Goal: Task Accomplishment & Management: Use online tool/utility

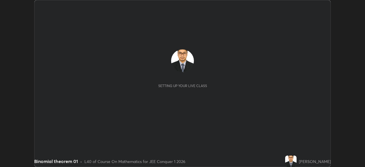
scroll to position [167, 365]
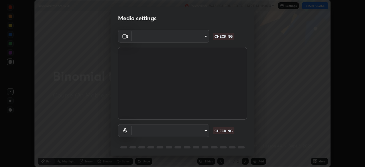
type input "648abb19764dab56075ae6cd3c13843a59c6a2446ad08d27c5b482b977c15b1c"
click at [193, 131] on body "Erase all Binomial theorem 01 Recording WAS SCHEDULED TO START AT 11:30 AM Sett…" at bounding box center [182, 83] width 365 height 167
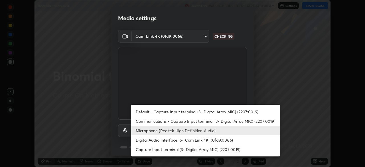
click at [210, 131] on li "Microphone (Realtek High Definition Audio)" at bounding box center [205, 130] width 149 height 9
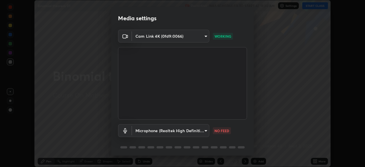
scroll to position [20, 0]
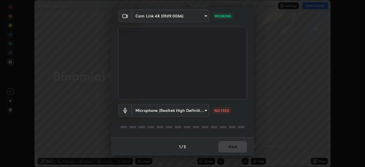
click at [197, 111] on body "Erase all Binomial theorem 01 Recording WAS SCHEDULED TO START AT 11:30 AM Sett…" at bounding box center [182, 83] width 365 height 167
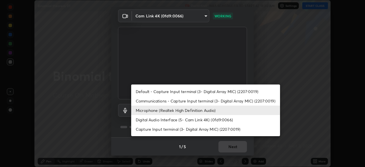
click at [203, 100] on li "Communications - Capture Input terminal (3- Digital Array MIC) (2207:0019)" at bounding box center [205, 100] width 149 height 9
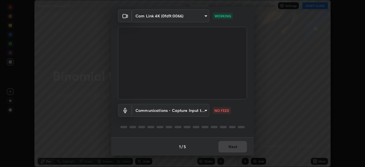
click at [199, 110] on body "Erase all Binomial theorem 01 Recording WAS SCHEDULED TO START AT 11:30 AM Sett…" at bounding box center [182, 83] width 365 height 167
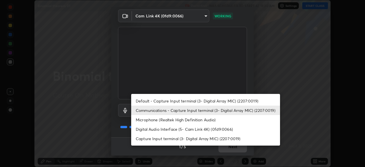
click at [200, 119] on li "Microphone (Realtek High Definition Audio)" at bounding box center [205, 119] width 149 height 9
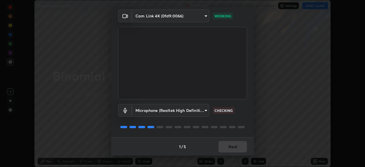
type input "b3dda8ccbd2b4d053d4a4c97c5d72ae907560400f5a1cc2606ab3b09d1a93c05"
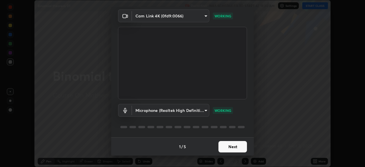
click at [233, 146] on button "Next" at bounding box center [232, 146] width 29 height 11
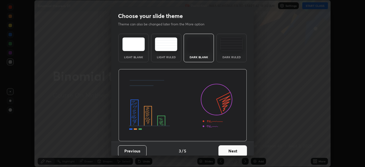
click at [232, 146] on button "Next" at bounding box center [232, 150] width 29 height 11
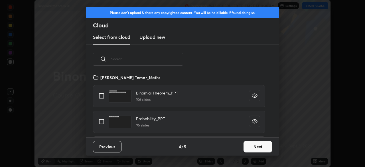
scroll to position [63, 183]
click at [102, 96] on input "grid" at bounding box center [102, 96] width 12 height 12
checkbox input "true"
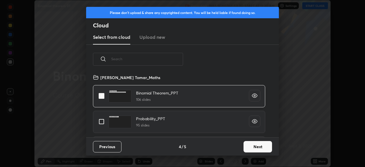
click at [249, 147] on button "Next" at bounding box center [257, 146] width 29 height 11
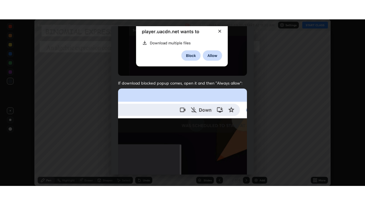
scroll to position [137, 0]
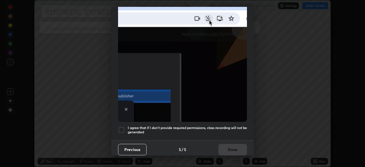
click at [121, 127] on div at bounding box center [121, 129] width 7 height 7
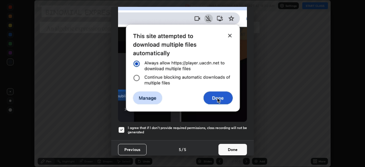
click at [228, 146] on button "Done" at bounding box center [232, 149] width 29 height 11
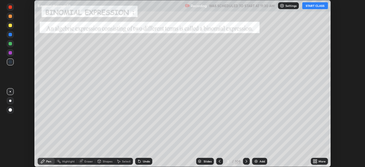
click at [316, 160] on icon at bounding box center [315, 159] width 1 height 1
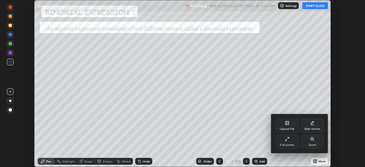
click at [287, 142] on div "Full screen" at bounding box center [287, 142] width 23 height 14
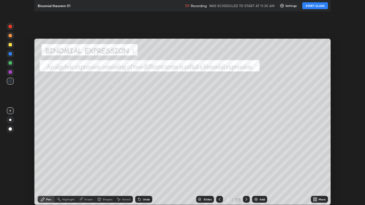
scroll to position [205, 365]
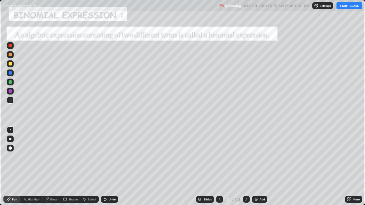
click at [344, 8] on button "START CLASS" at bounding box center [349, 5] width 26 height 7
click at [237, 167] on div "108" at bounding box center [238, 199] width 6 height 5
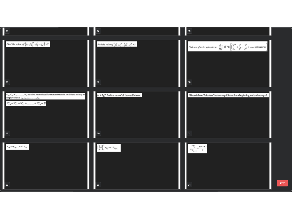
scroll to position [305, 0]
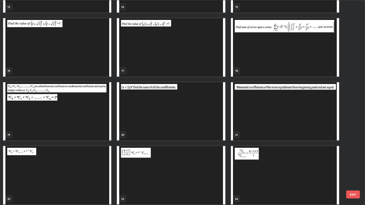
click at [290, 62] on img "grid" at bounding box center [285, 47] width 108 height 58
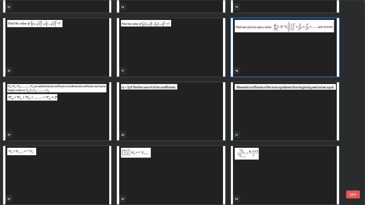
click at [290, 62] on img "grid" at bounding box center [285, 47] width 108 height 58
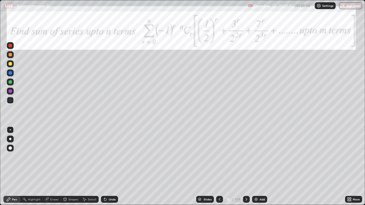
click at [245, 167] on icon at bounding box center [246, 199] width 5 height 5
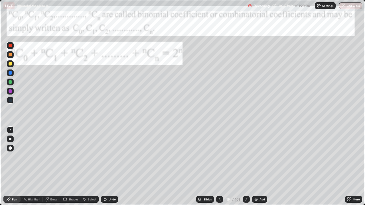
click at [245, 167] on icon at bounding box center [246, 199] width 2 height 3
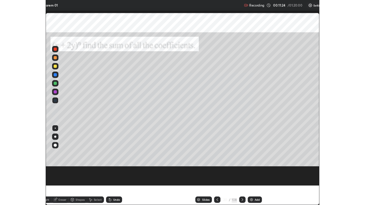
scroll to position [205, 365]
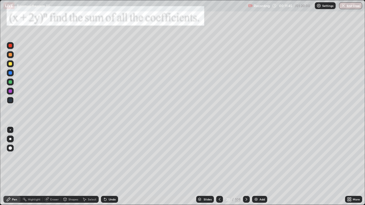
click at [9, 64] on div at bounding box center [10, 63] width 3 height 3
click at [10, 55] on div at bounding box center [10, 54] width 3 height 3
click at [16, 24] on div "Erase all" at bounding box center [10, 102] width 14 height 182
click at [10, 64] on div at bounding box center [10, 63] width 3 height 3
click at [246, 167] on icon at bounding box center [246, 199] width 5 height 5
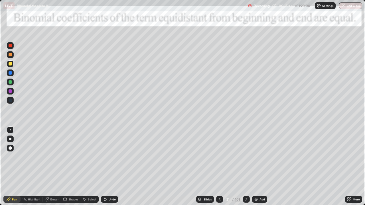
click at [245, 167] on icon at bounding box center [246, 199] width 5 height 5
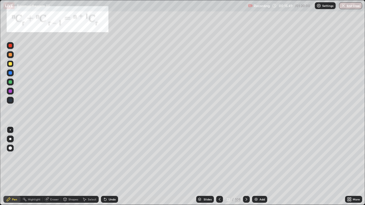
click at [246, 167] on icon at bounding box center [246, 199] width 5 height 5
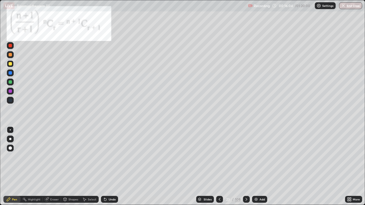
click at [245, 167] on icon at bounding box center [246, 199] width 5 height 5
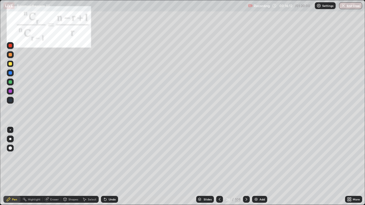
click at [245, 167] on icon at bounding box center [246, 199] width 5 height 5
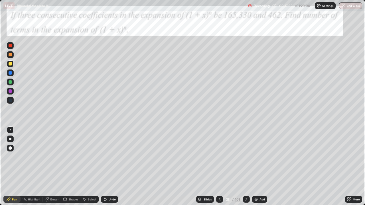
click at [220, 167] on icon at bounding box center [219, 199] width 5 height 5
click at [219, 167] on icon at bounding box center [220, 199] width 2 height 3
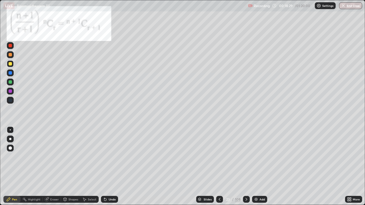
click at [245, 167] on icon at bounding box center [246, 199] width 5 height 5
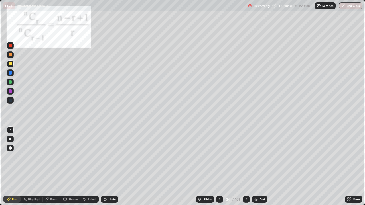
click at [245, 167] on icon at bounding box center [246, 199] width 5 height 5
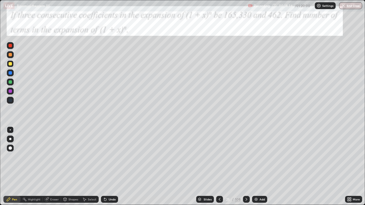
click at [9, 81] on div at bounding box center [10, 81] width 3 height 3
click at [11, 64] on div at bounding box center [10, 63] width 3 height 3
click at [9, 81] on div at bounding box center [10, 81] width 3 height 3
click at [10, 65] on div at bounding box center [10, 63] width 3 height 3
click at [9, 46] on div at bounding box center [10, 45] width 3 height 3
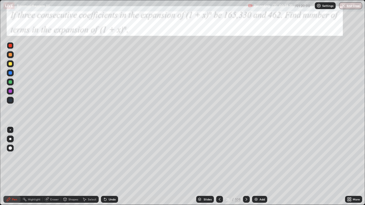
click at [245, 167] on icon at bounding box center [246, 199] width 5 height 5
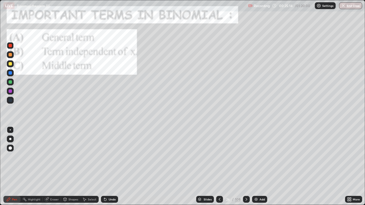
click at [9, 83] on div at bounding box center [10, 81] width 3 height 3
click at [12, 46] on div at bounding box center [10, 45] width 3 height 3
click at [245, 167] on icon at bounding box center [246, 199] width 5 height 5
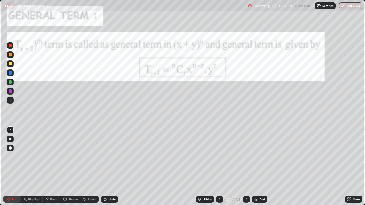
click at [246, 167] on icon at bounding box center [246, 199] width 5 height 5
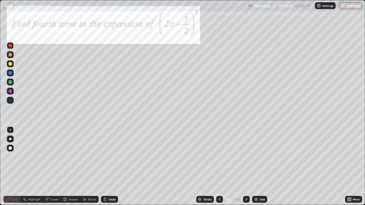
click at [10, 56] on div at bounding box center [10, 54] width 3 height 3
click at [10, 46] on div at bounding box center [10, 45] width 3 height 3
click at [11, 65] on div at bounding box center [10, 63] width 3 height 3
click at [52, 167] on div "Eraser" at bounding box center [54, 199] width 9 height 3
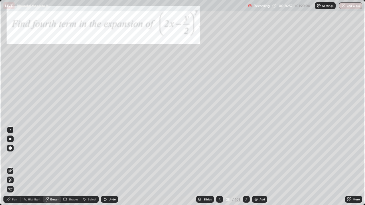
click at [14, 167] on div "Pen" at bounding box center [14, 199] width 5 height 3
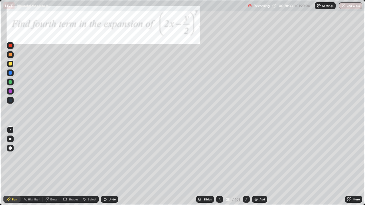
click at [245, 167] on icon at bounding box center [246, 199] width 5 height 5
click at [10, 47] on div at bounding box center [10, 45] width 3 height 3
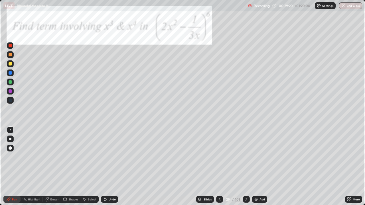
click at [8, 67] on div at bounding box center [10, 63] width 7 height 7
click at [9, 81] on div at bounding box center [10, 81] width 3 height 3
click at [111, 167] on div "Undo" at bounding box center [112, 199] width 7 height 3
click at [246, 167] on icon at bounding box center [246, 199] width 5 height 5
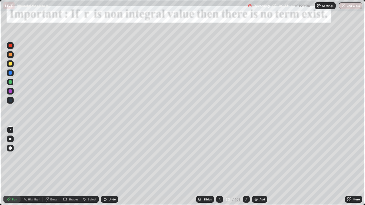
click at [245, 167] on icon at bounding box center [246, 199] width 5 height 5
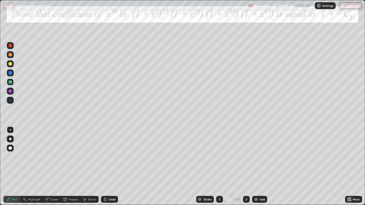
click at [109, 167] on div "Undo" at bounding box center [112, 199] width 7 height 3
click at [9, 47] on div at bounding box center [10, 45] width 7 height 7
click at [109, 167] on div "Undo" at bounding box center [112, 199] width 7 height 3
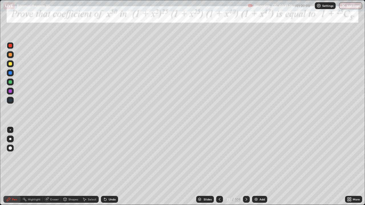
click at [246, 167] on icon at bounding box center [246, 199] width 5 height 5
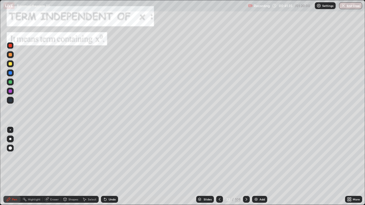
click at [245, 167] on icon at bounding box center [246, 199] width 5 height 5
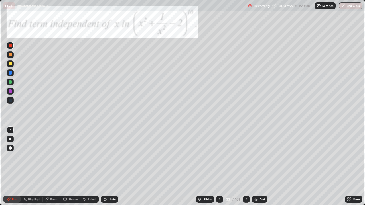
click at [107, 167] on div "Undo" at bounding box center [109, 199] width 17 height 7
click at [8, 64] on div at bounding box center [10, 63] width 7 height 7
click at [246, 167] on icon at bounding box center [246, 199] width 5 height 5
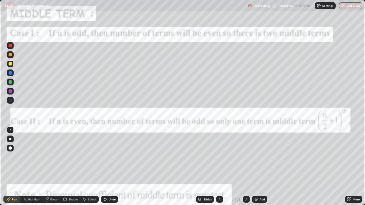
click at [10, 47] on div at bounding box center [10, 45] width 3 height 3
click at [10, 74] on div at bounding box center [10, 72] width 3 height 3
click at [88, 167] on div "Select" at bounding box center [92, 199] width 9 height 3
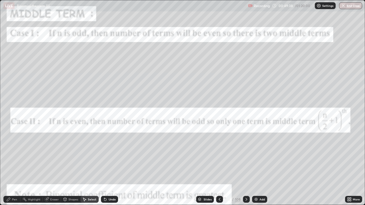
click at [15, 167] on div "Pen" at bounding box center [14, 199] width 5 height 3
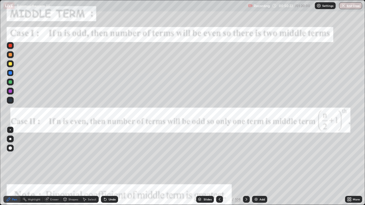
click at [245, 167] on icon at bounding box center [246, 199] width 5 height 5
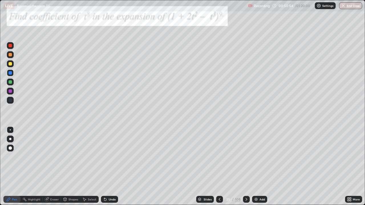
click at [218, 167] on div at bounding box center [219, 199] width 7 height 7
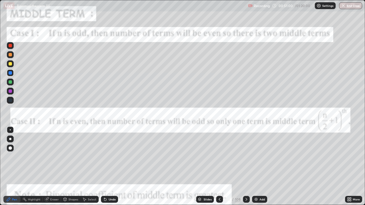
click at [245, 167] on icon at bounding box center [246, 199] width 5 height 5
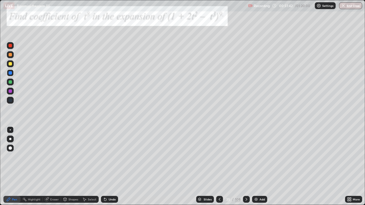
click at [8, 65] on div at bounding box center [10, 63] width 7 height 7
click at [109, 167] on div "Undo" at bounding box center [112, 199] width 7 height 3
click at [10, 48] on div at bounding box center [10, 45] width 7 height 7
click at [9, 65] on div at bounding box center [10, 63] width 3 height 3
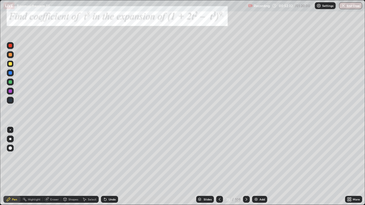
click at [9, 46] on div at bounding box center [10, 45] width 3 height 3
click at [10, 56] on div at bounding box center [10, 54] width 3 height 3
click at [107, 167] on div "Undo" at bounding box center [109, 199] width 17 height 7
click at [109, 167] on div "Undo" at bounding box center [112, 199] width 7 height 3
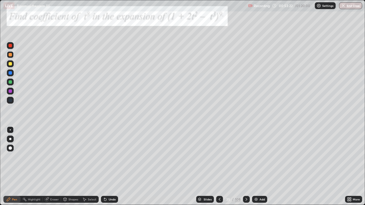
click at [110, 167] on div "Undo" at bounding box center [112, 199] width 7 height 3
click at [109, 167] on div "Undo" at bounding box center [109, 199] width 17 height 7
click at [110, 167] on div "Undo" at bounding box center [109, 199] width 17 height 7
click at [109, 167] on div "Undo" at bounding box center [109, 199] width 17 height 7
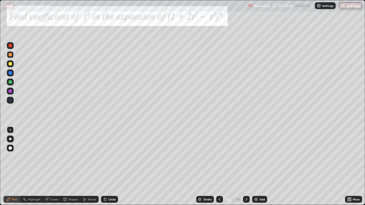
click at [109, 167] on div "Undo" at bounding box center [112, 199] width 7 height 3
click at [10, 74] on div at bounding box center [10, 72] width 3 height 3
click at [11, 82] on div at bounding box center [10, 81] width 3 height 3
click at [109, 167] on div "Undo" at bounding box center [112, 199] width 7 height 3
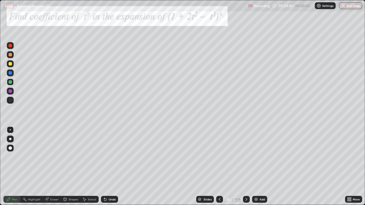
click at [112, 167] on div "Undo" at bounding box center [112, 199] width 7 height 3
click at [257, 167] on img at bounding box center [256, 199] width 5 height 5
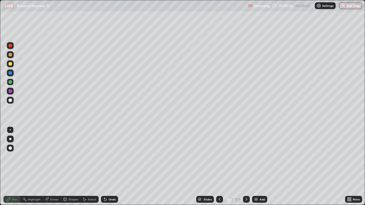
click at [11, 63] on div at bounding box center [10, 63] width 3 height 3
click at [109, 167] on div "Undo" at bounding box center [109, 199] width 17 height 7
click at [110, 167] on div "Undo" at bounding box center [109, 199] width 17 height 7
click at [9, 83] on div at bounding box center [10, 81] width 3 height 3
click at [219, 167] on icon at bounding box center [219, 199] width 5 height 5
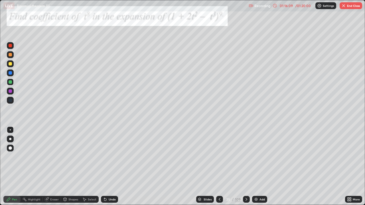
click at [344, 7] on img "button" at bounding box center [343, 5] width 5 height 5
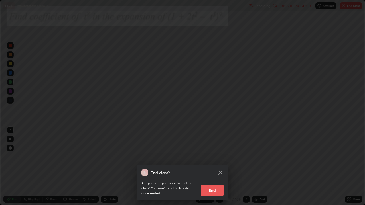
click at [217, 167] on button "End" at bounding box center [212, 190] width 23 height 11
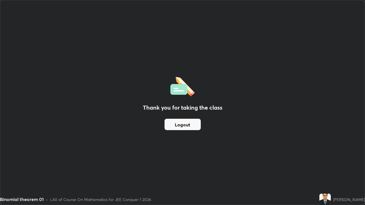
click at [195, 126] on button "Logout" at bounding box center [183, 124] width 36 height 11
